Goal: Task Accomplishment & Management: Manage account settings

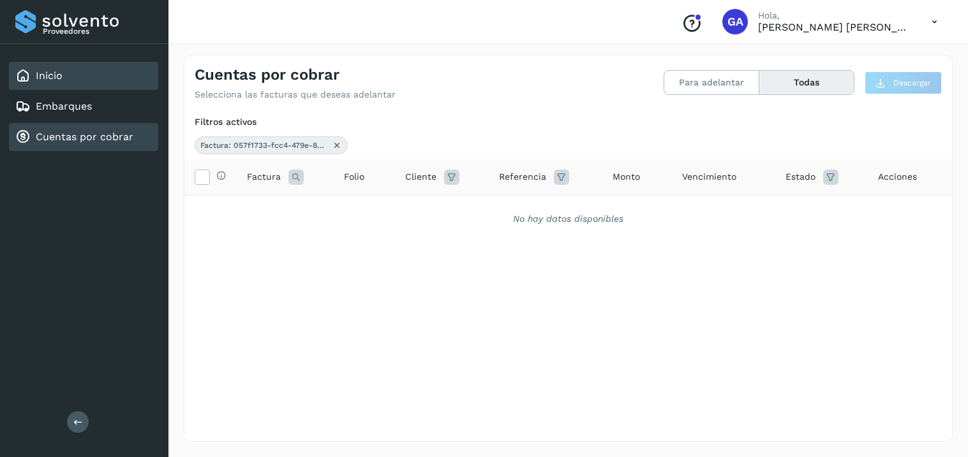
click at [60, 80] on link "Inicio" at bounding box center [49, 76] width 27 height 12
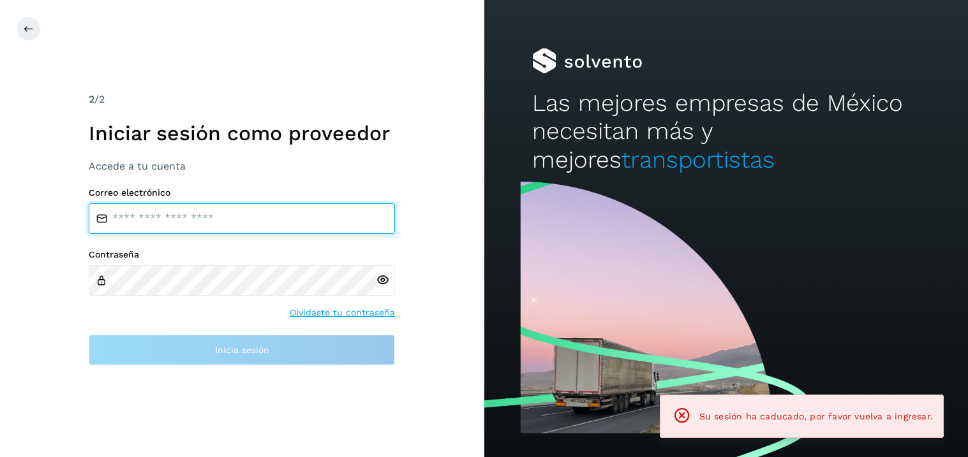
click at [221, 218] on input "email" at bounding box center [242, 218] width 306 height 31
type input "**********"
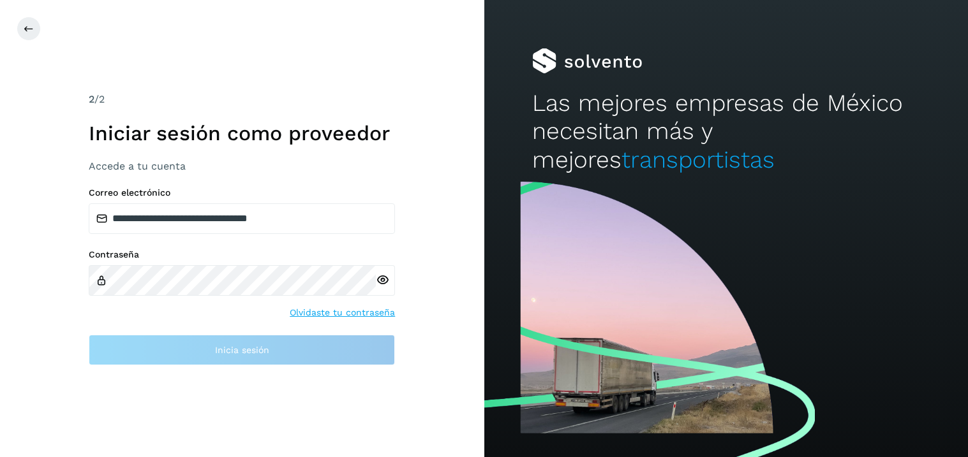
click at [381, 281] on div at bounding box center [385, 280] width 19 height 31
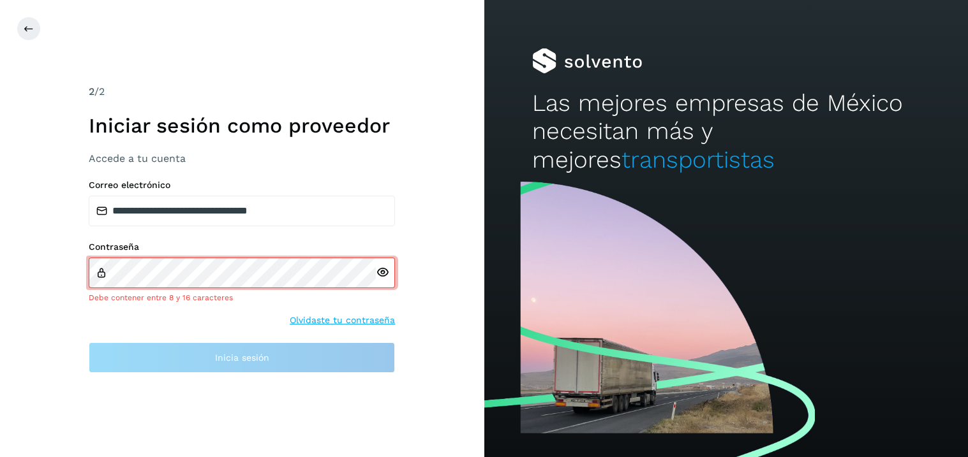
click at [385, 270] on icon at bounding box center [382, 272] width 13 height 13
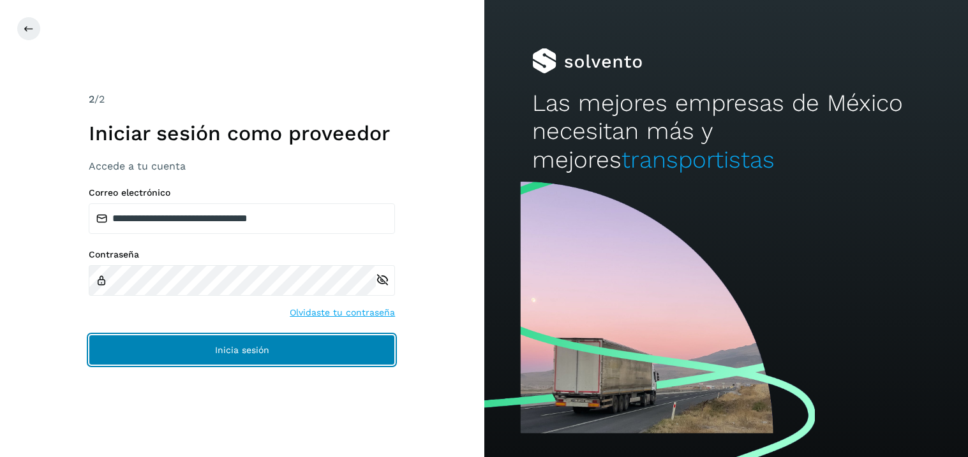
click at [245, 348] on span "Inicia sesión" at bounding box center [242, 350] width 54 height 9
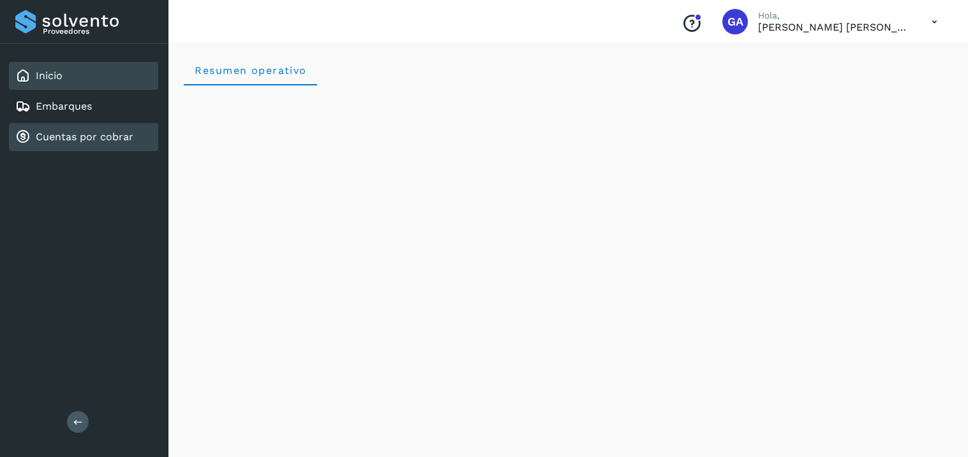
click at [88, 134] on link "Cuentas por cobrar" at bounding box center [85, 137] width 98 height 12
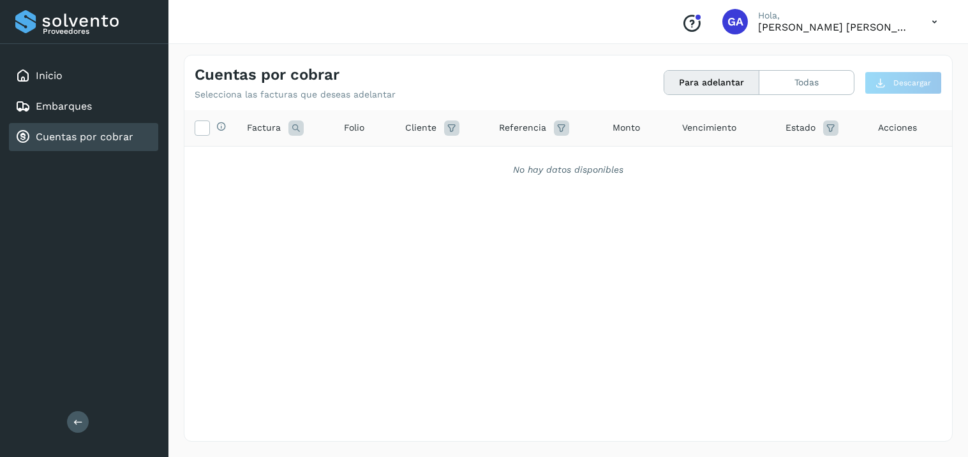
click at [934, 18] on icon at bounding box center [934, 22] width 26 height 26
click at [869, 59] on div "Cerrar sesión" at bounding box center [871, 57] width 152 height 24
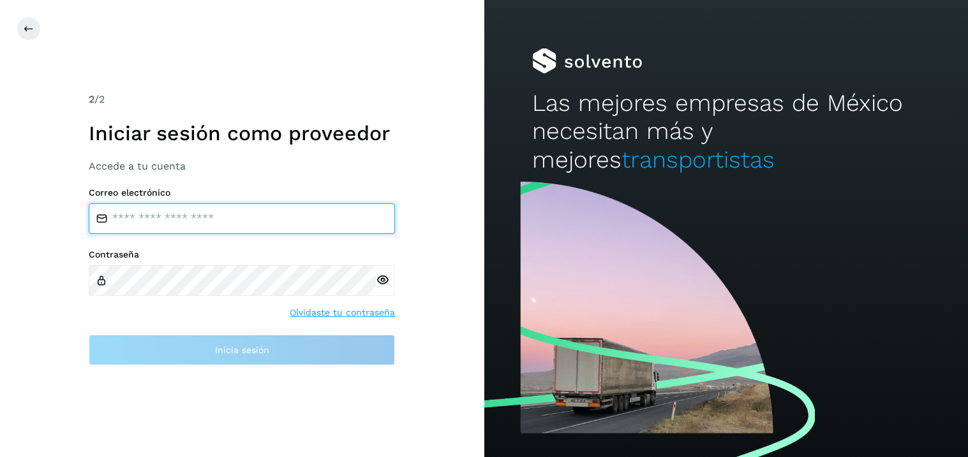
click at [163, 219] on input "email" at bounding box center [242, 218] width 306 height 31
type input "**********"
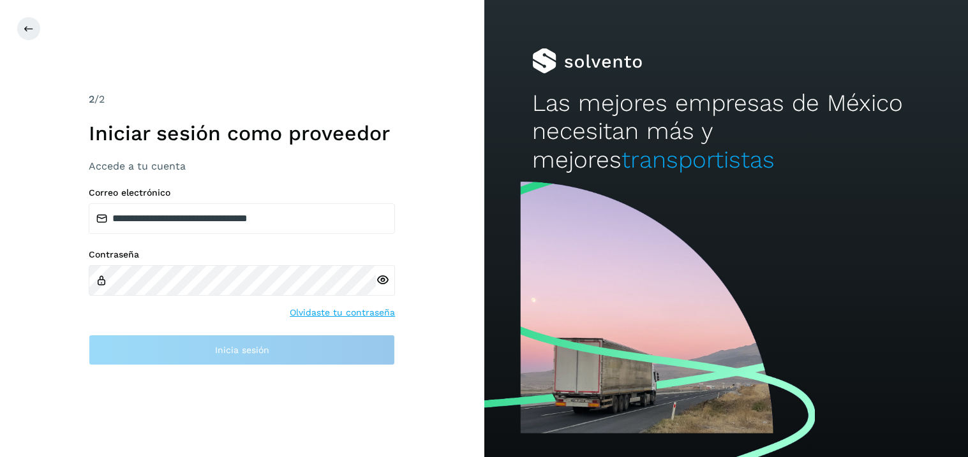
click at [384, 276] on icon at bounding box center [382, 280] width 13 height 13
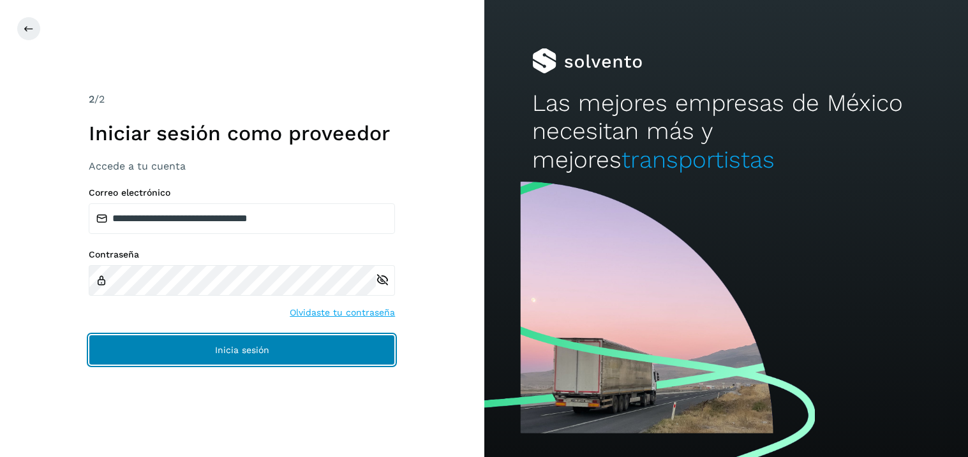
click at [232, 357] on button "Inicia sesión" at bounding box center [242, 350] width 306 height 31
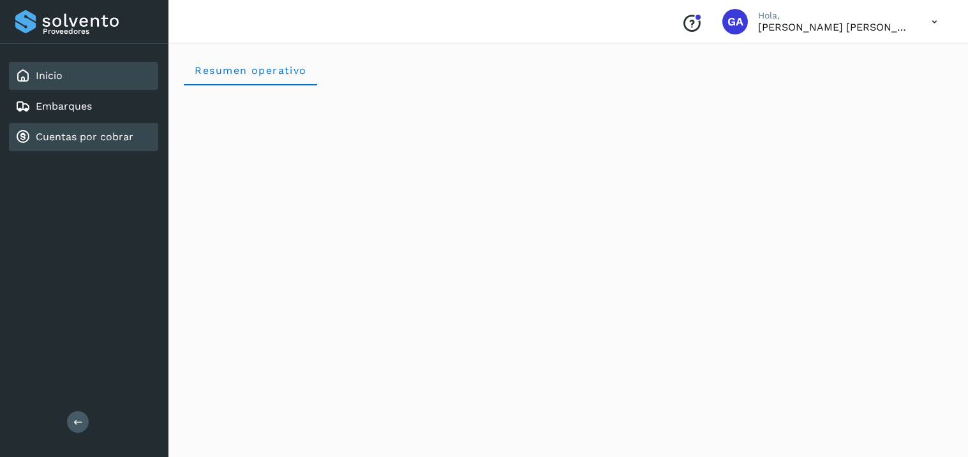
click at [57, 131] on link "Cuentas por cobrar" at bounding box center [85, 137] width 98 height 12
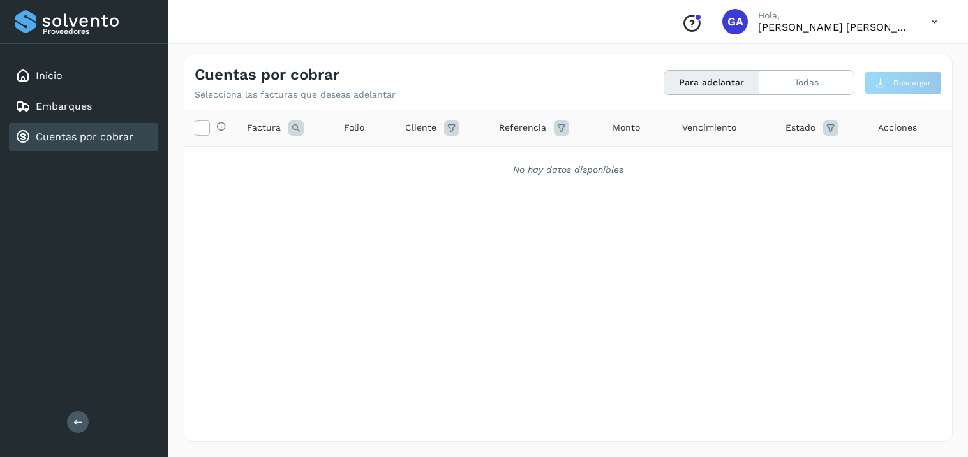
click at [934, 17] on icon at bounding box center [934, 22] width 26 height 26
click at [861, 58] on div "Cerrar sesión" at bounding box center [871, 57] width 152 height 24
